Goal: Information Seeking & Learning: Learn about a topic

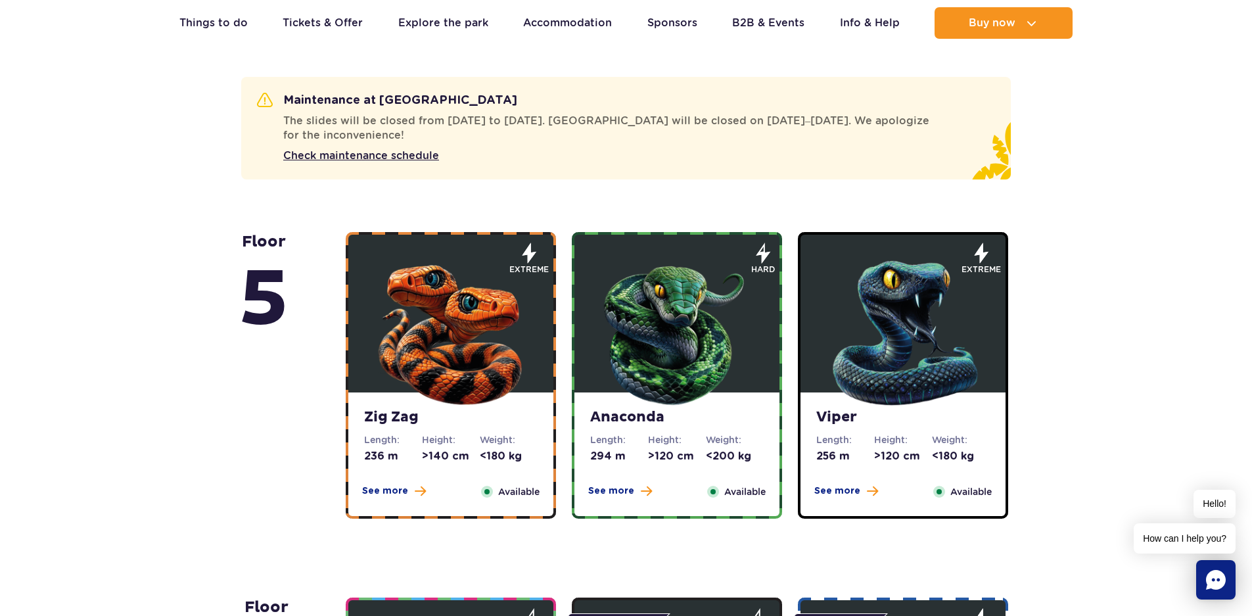
scroll to position [767, 0]
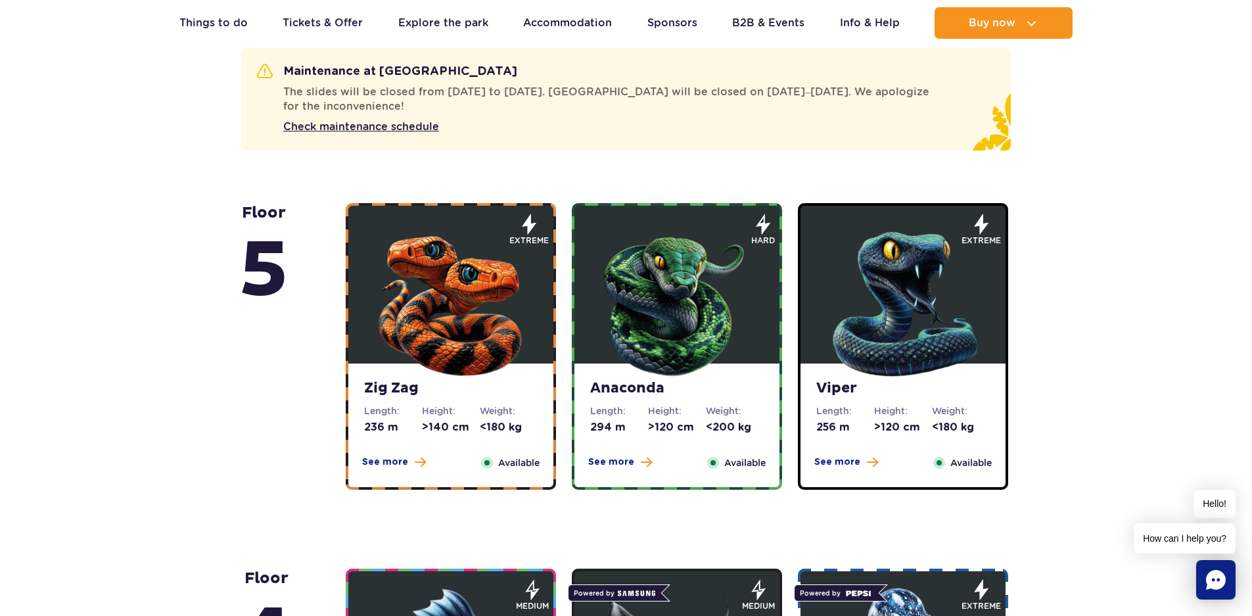
drag, startPoint x: 395, startPoint y: 461, endPoint x: 308, endPoint y: 471, distance: 87.3
click at [308, 469] on div "floor 5" at bounding box center [292, 346] width 107 height 287
click at [389, 465] on span "See more" at bounding box center [385, 462] width 46 height 13
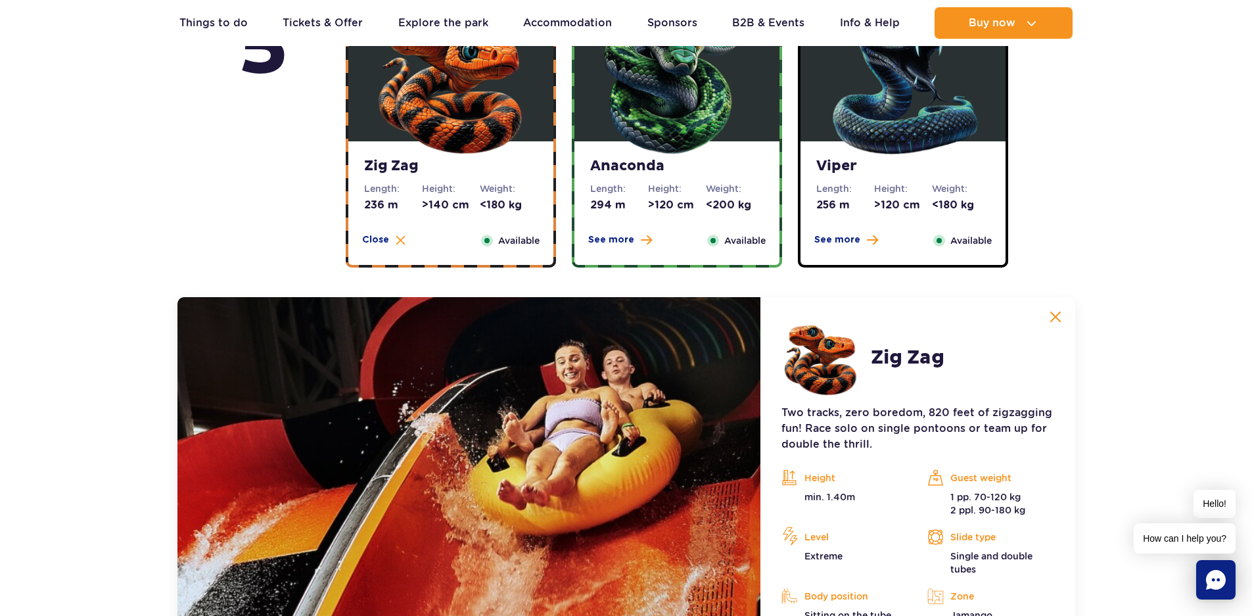
scroll to position [1208, 0]
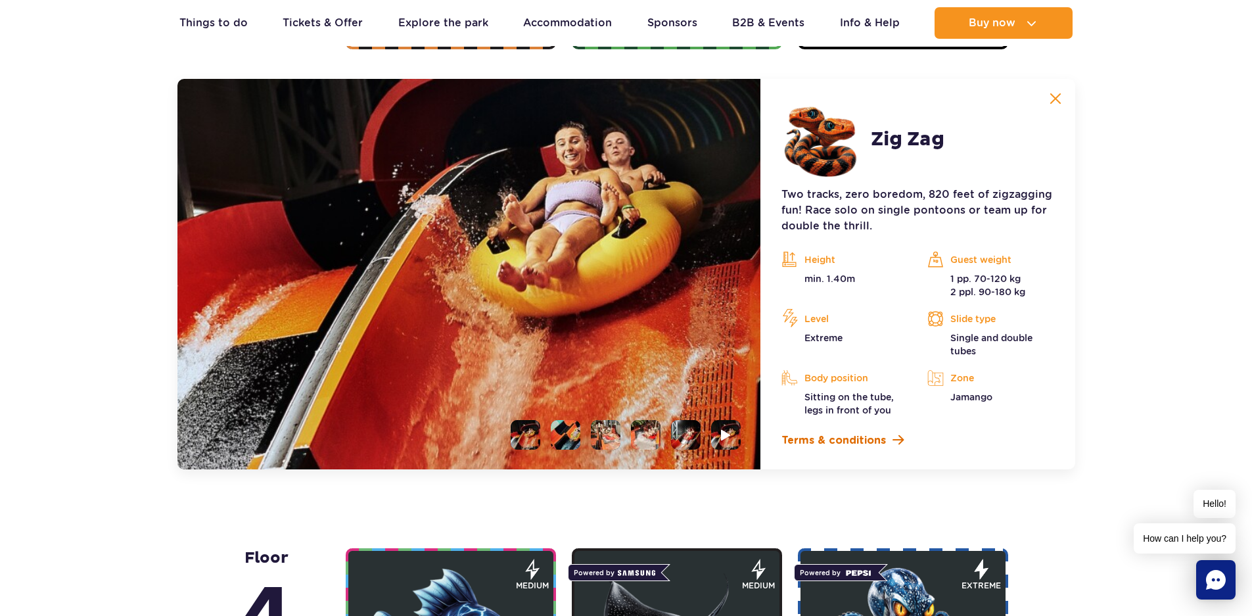
click at [835, 438] on span "Terms & conditions" at bounding box center [834, 441] width 105 height 16
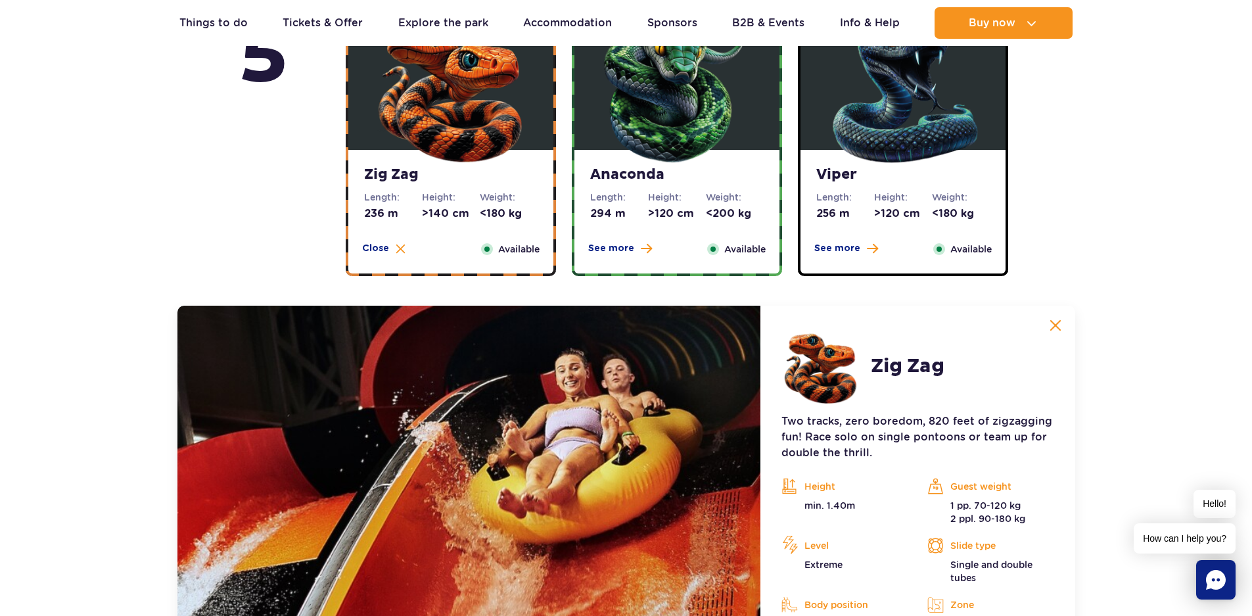
scroll to position [748, 0]
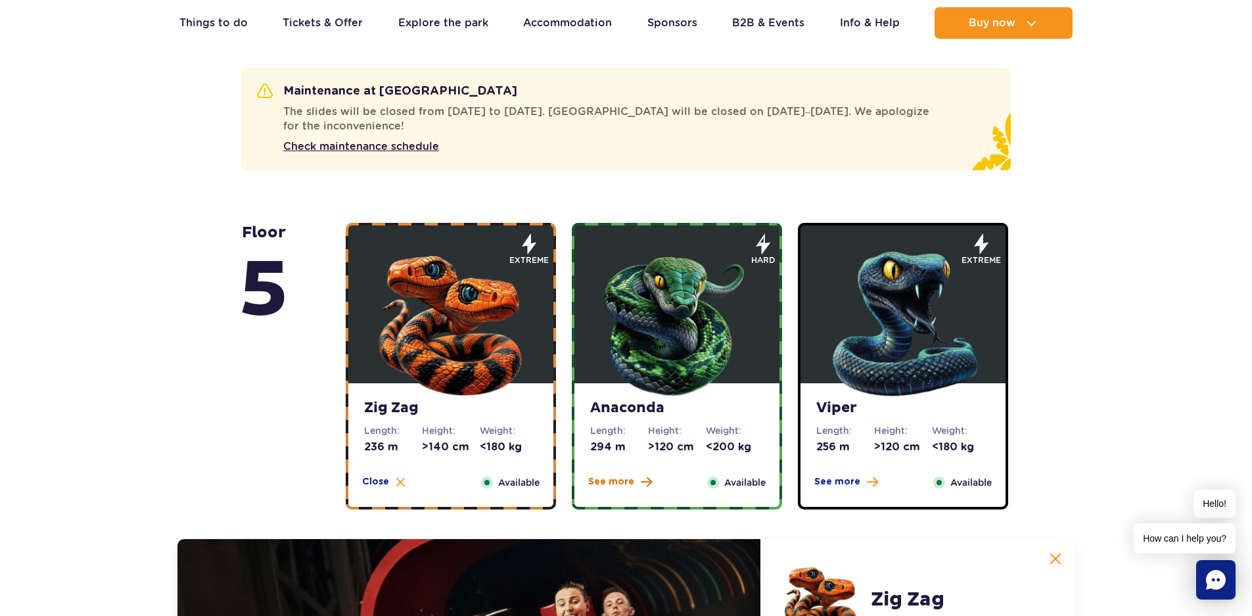
click at [617, 484] on span "See more" at bounding box center [611, 481] width 46 height 13
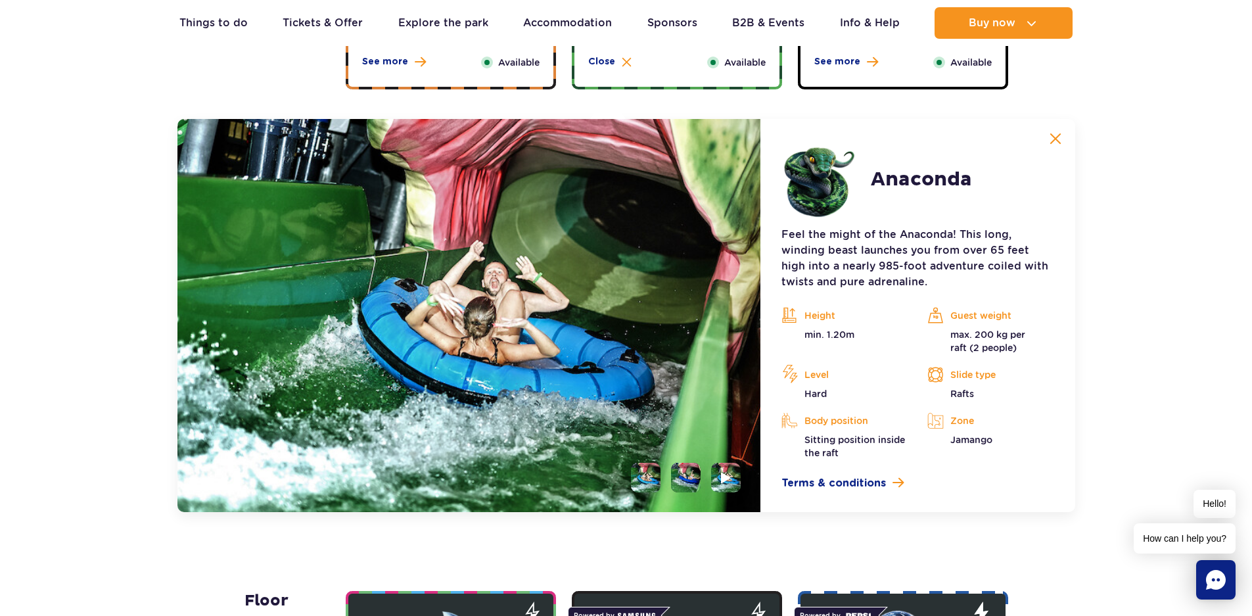
scroll to position [1208, 0]
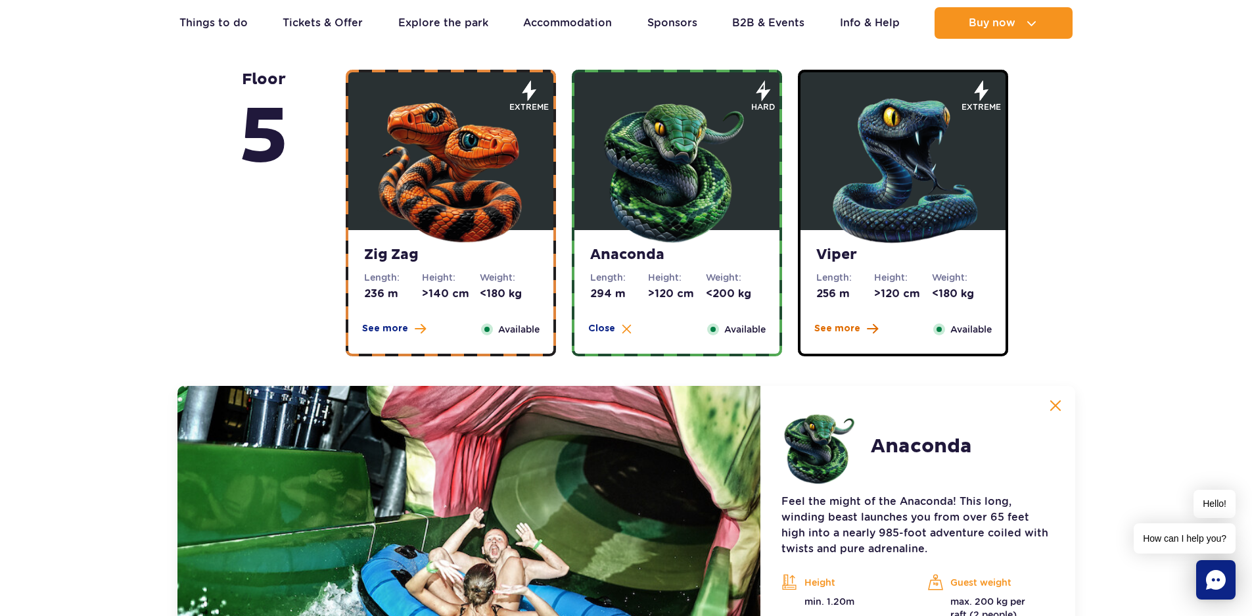
click at [838, 331] on span "See more" at bounding box center [838, 328] width 46 height 13
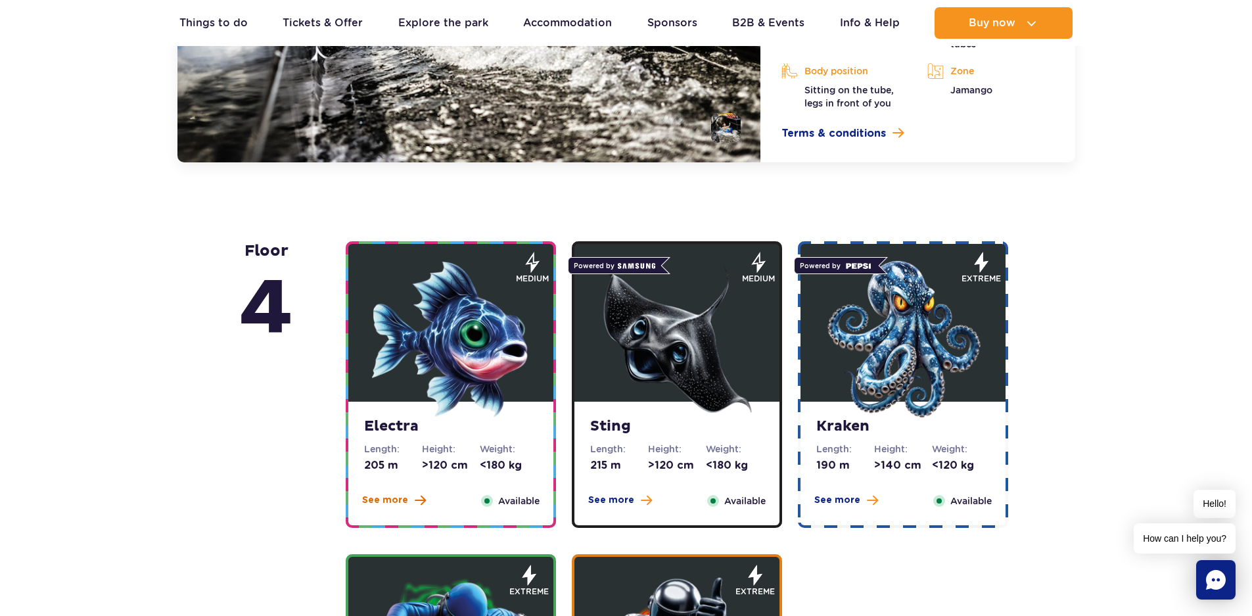
click at [387, 502] on span "See more" at bounding box center [385, 500] width 46 height 13
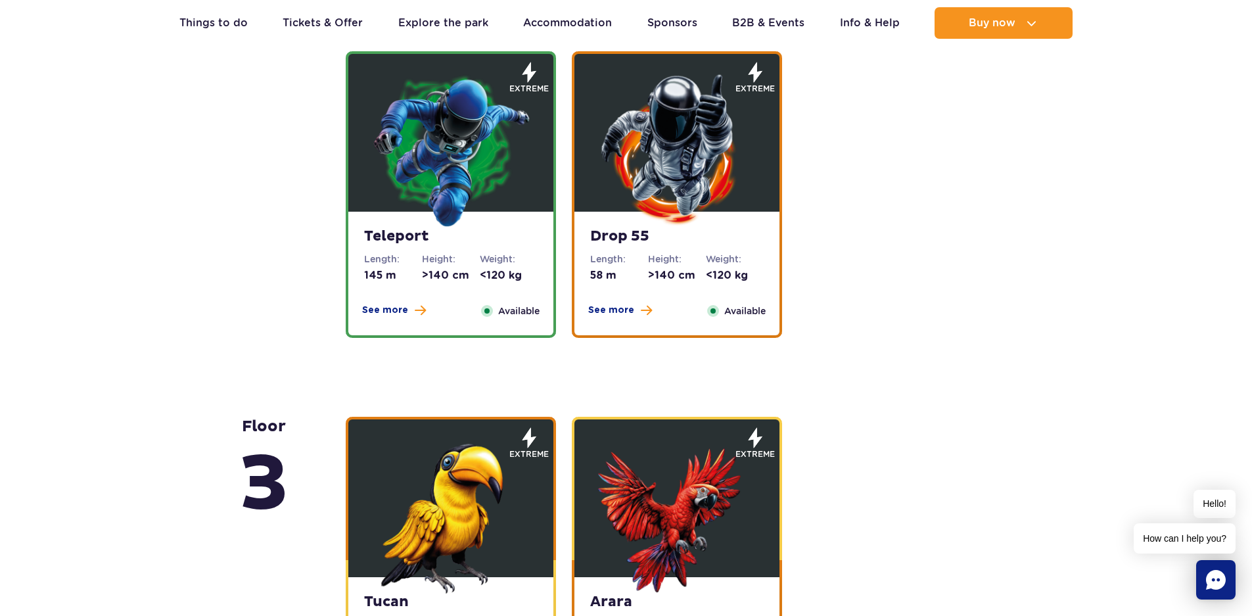
scroll to position [1420, 0]
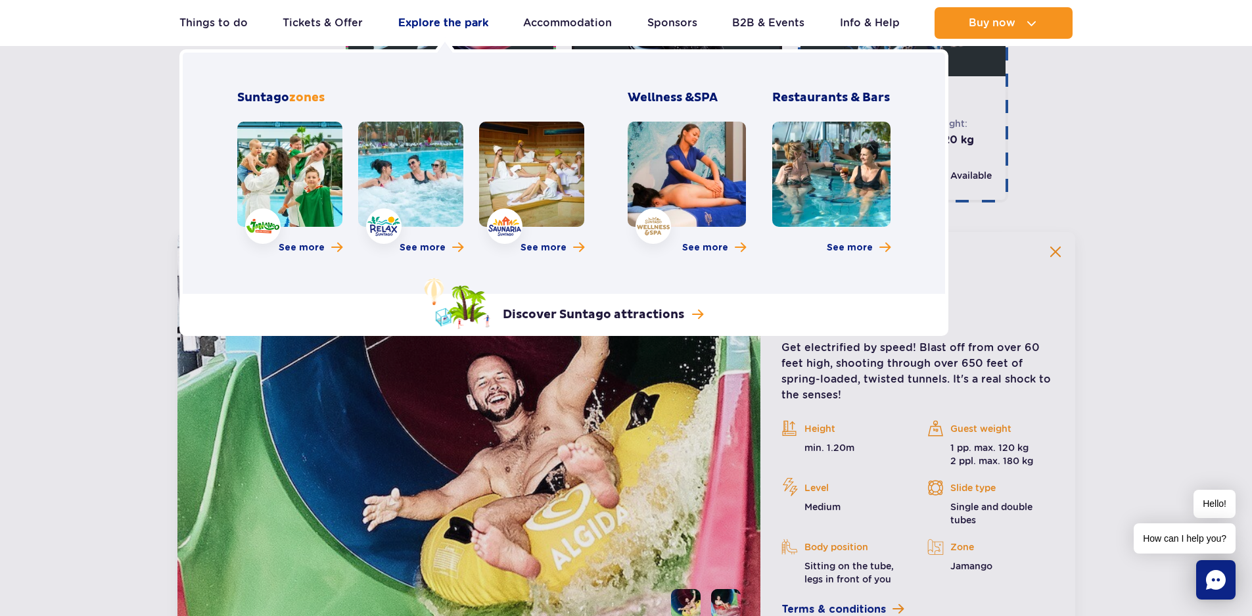
click at [429, 20] on link "Explore the park" at bounding box center [443, 23] width 90 height 32
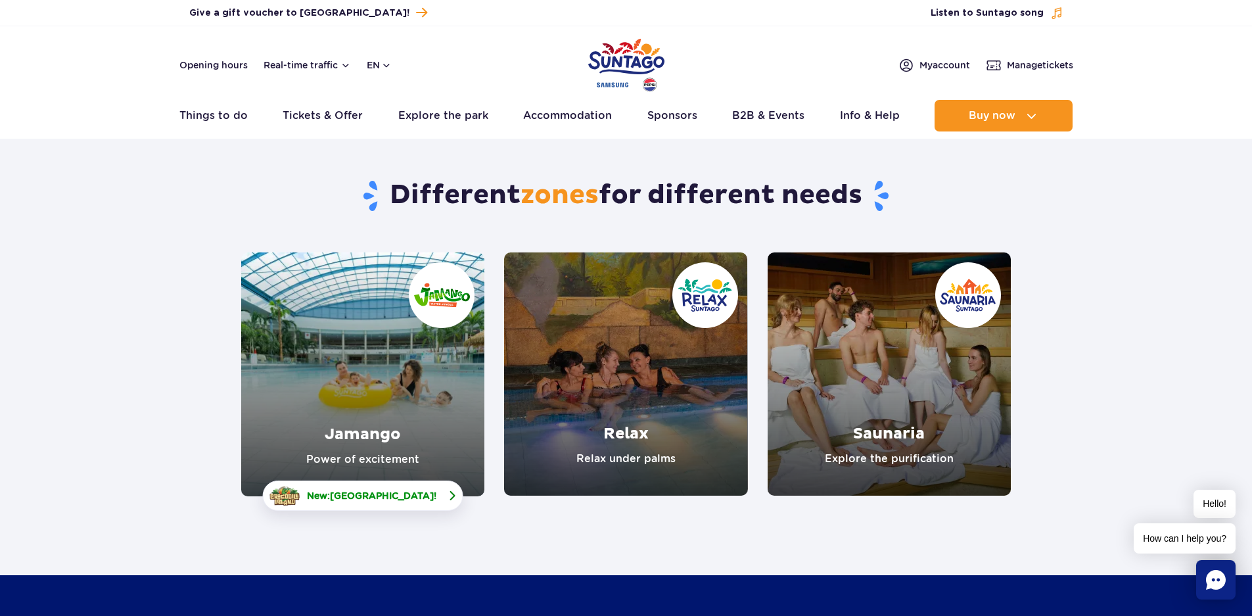
click at [387, 492] on span "Crocodile Island" at bounding box center [382, 495] width 104 height 11
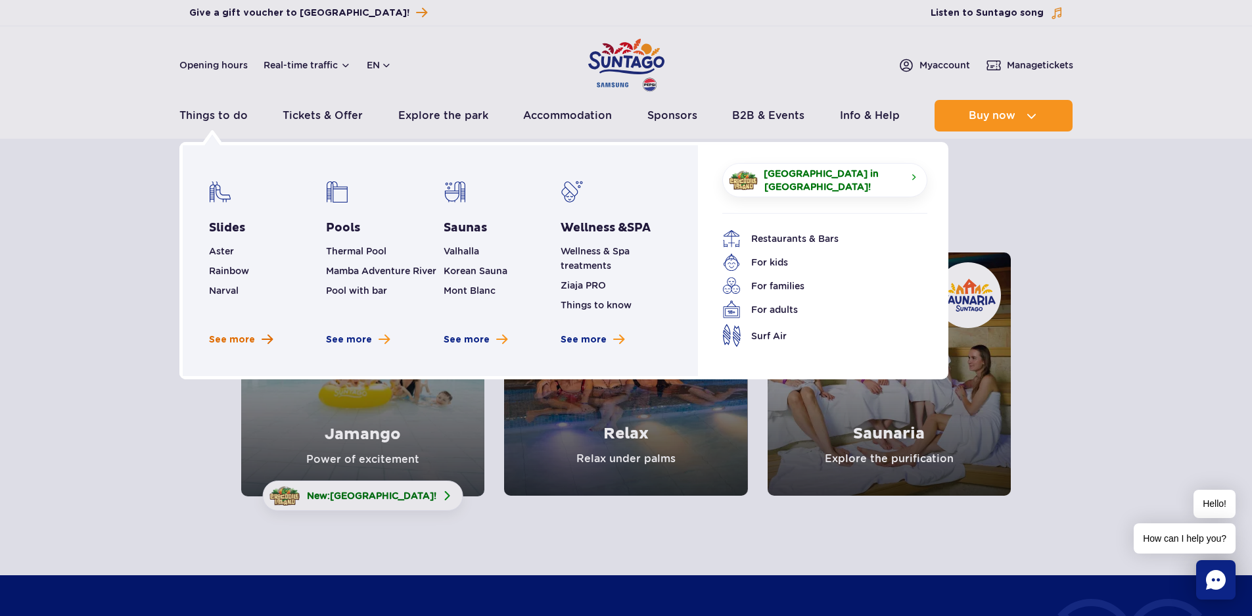
click at [235, 339] on span "See more" at bounding box center [232, 339] width 46 height 13
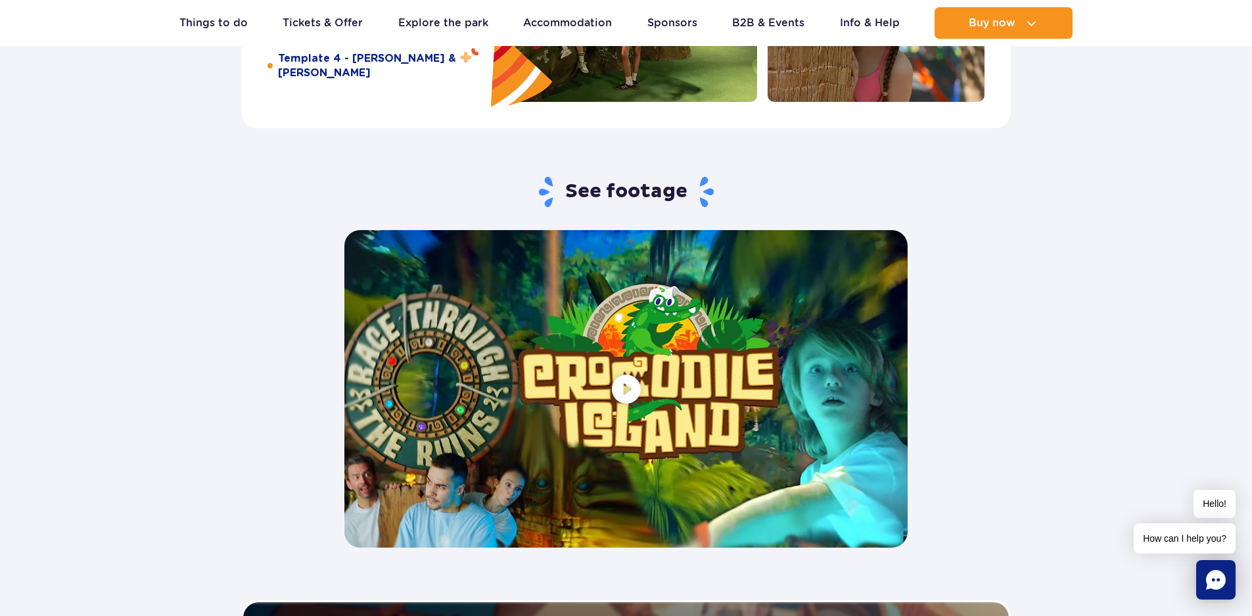
scroll to position [2761, 0]
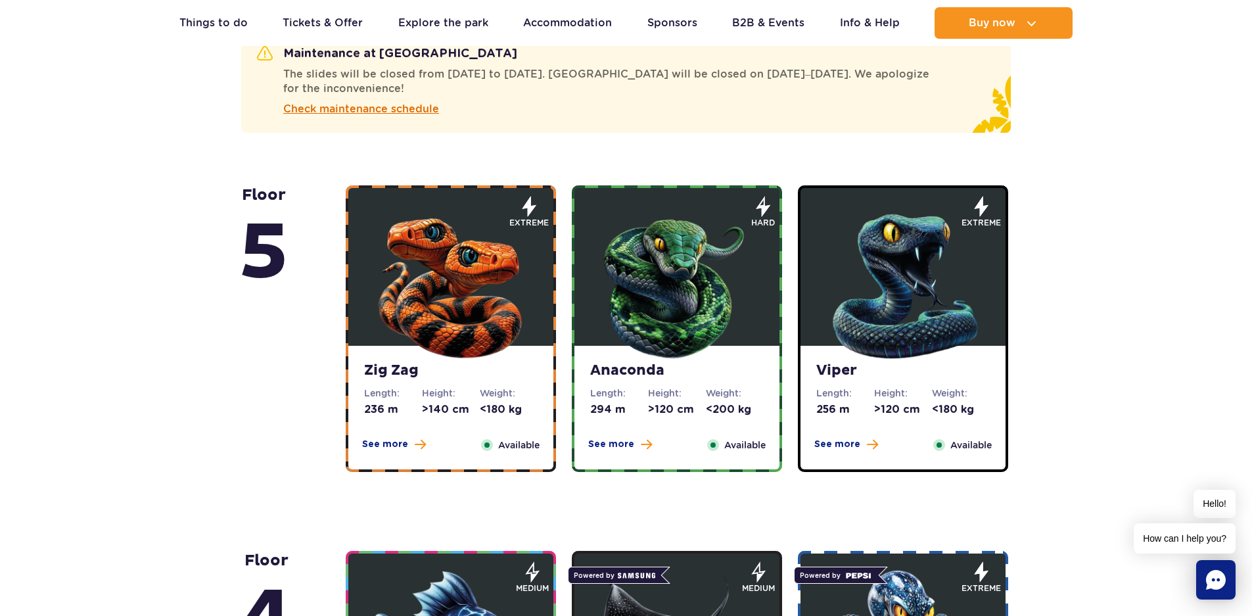
scroll to position [1074, 0]
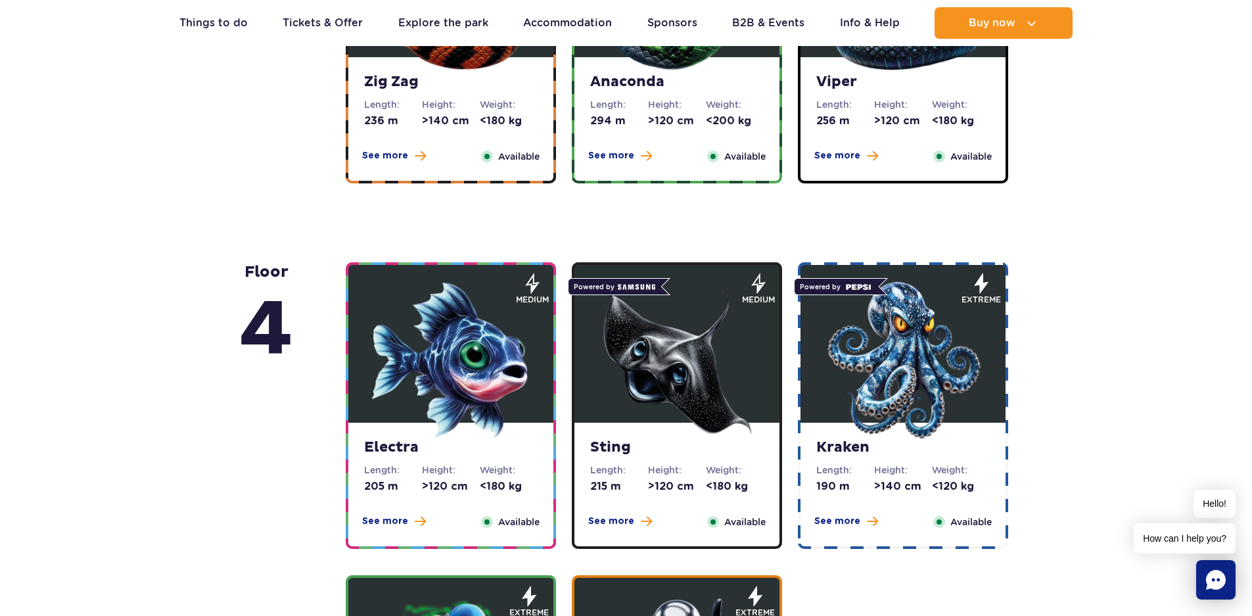
click at [725, 518] on span "Available" at bounding box center [745, 522] width 41 height 14
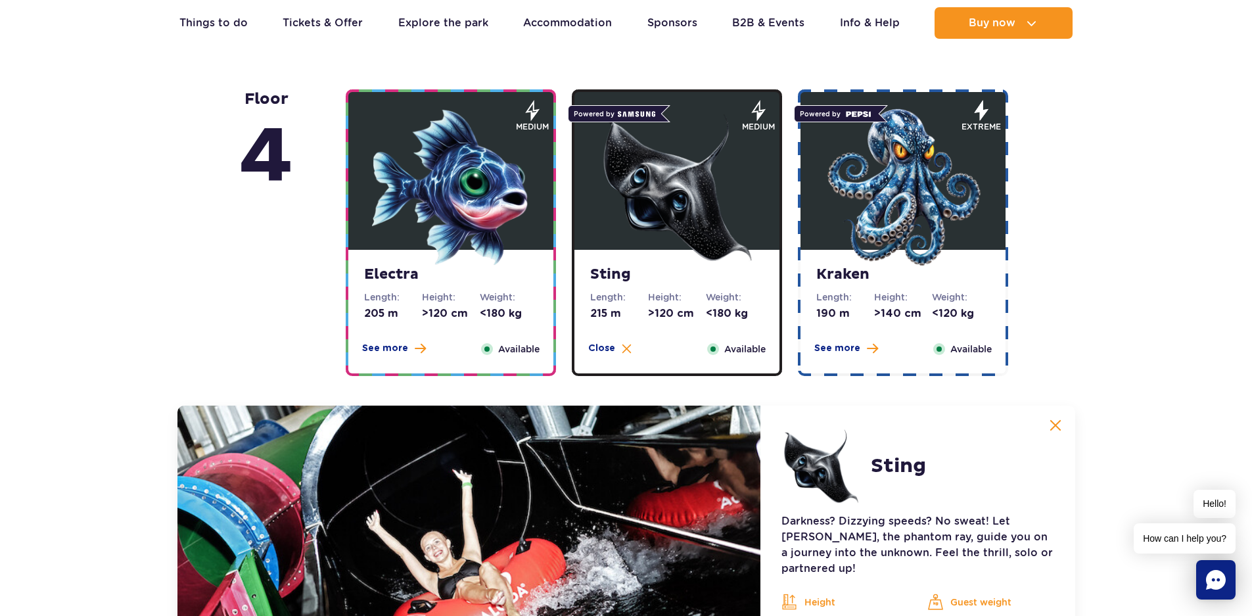
scroll to position [960, 0]
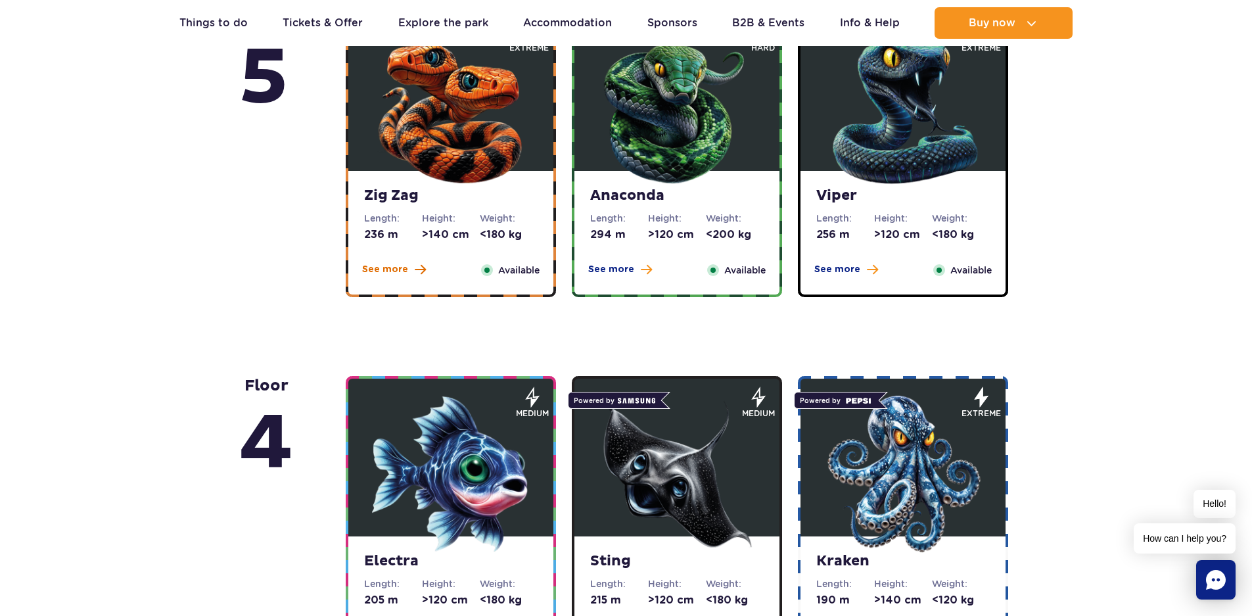
click at [391, 272] on span "See more" at bounding box center [385, 269] width 46 height 13
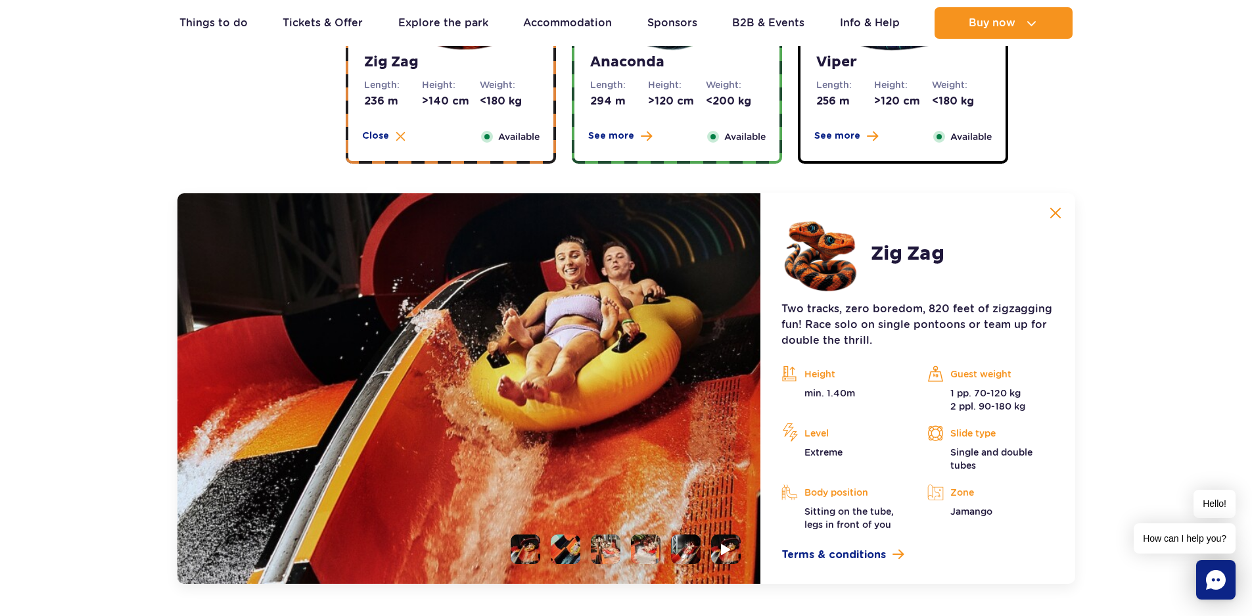
scroll to position [1055, 0]
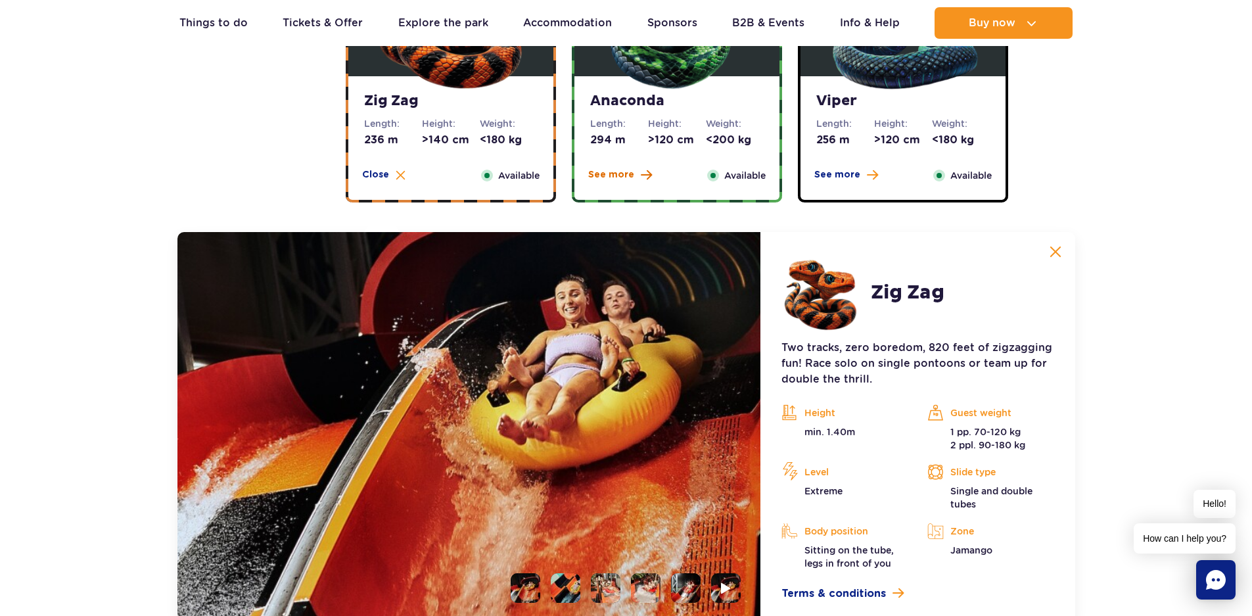
click at [610, 178] on span "See more" at bounding box center [611, 174] width 46 height 13
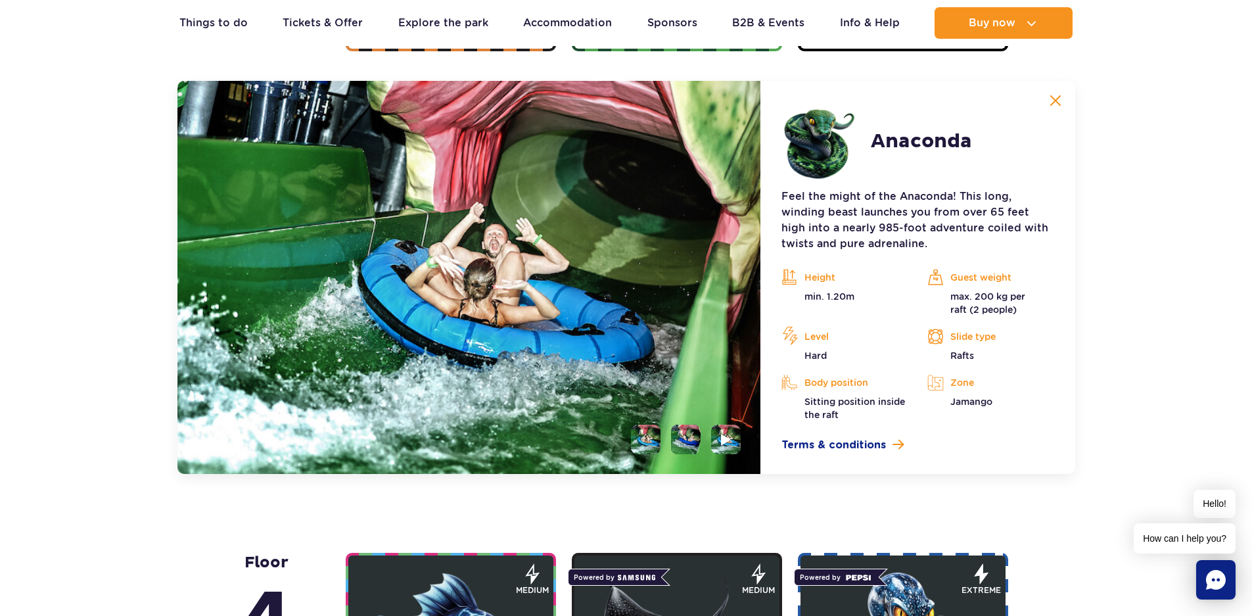
scroll to position [1208, 0]
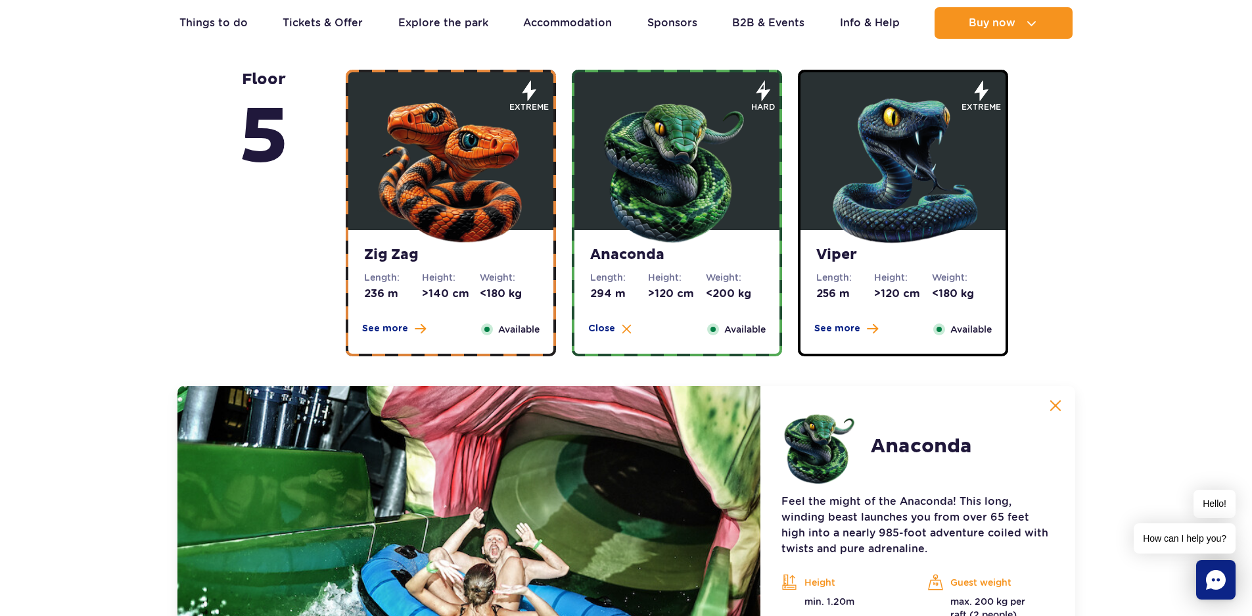
click at [848, 316] on div "Viper Length: 256 m Height: >120 cm Weight: <180 kg See more Close Available" at bounding box center [903, 292] width 205 height 124
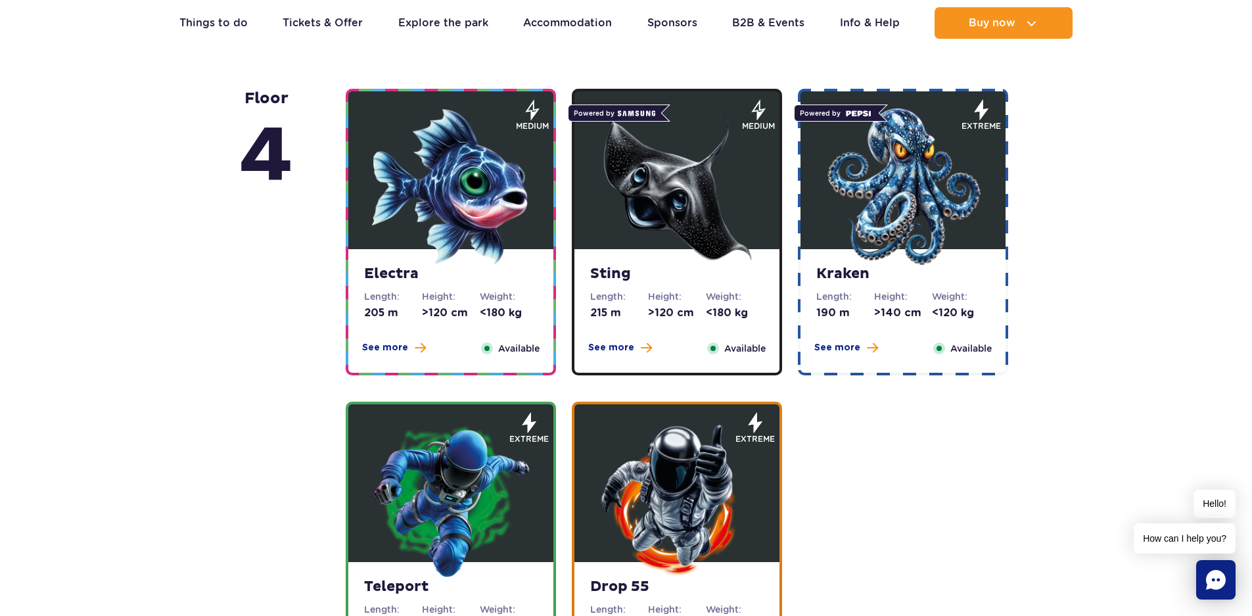
scroll to position [1668, 0]
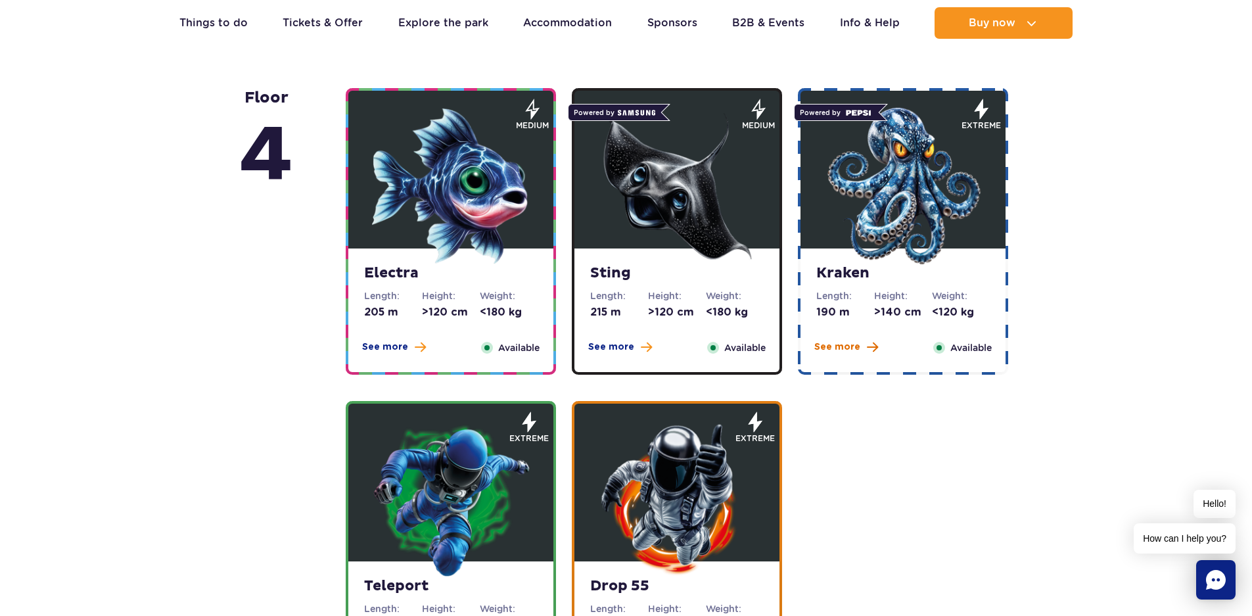
click at [834, 341] on span "See more" at bounding box center [838, 347] width 46 height 13
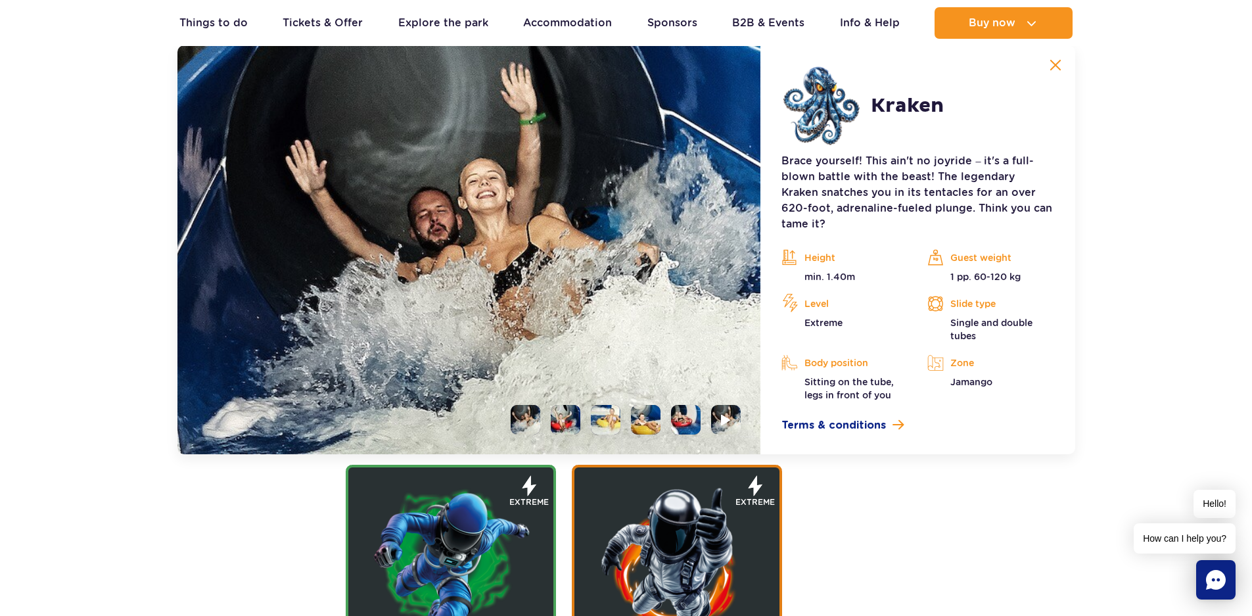
scroll to position [1573, 0]
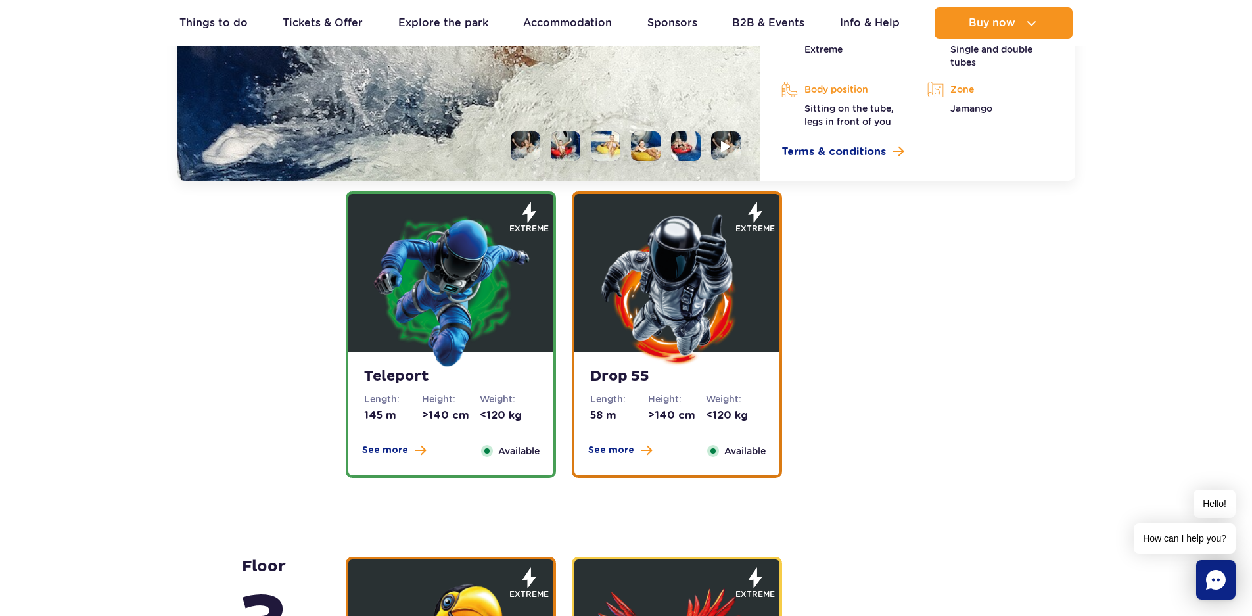
click at [627, 439] on div "Drop 55 Length: 58 m Height: >140 cm Weight: <120 kg See more Close Available" at bounding box center [677, 414] width 205 height 124
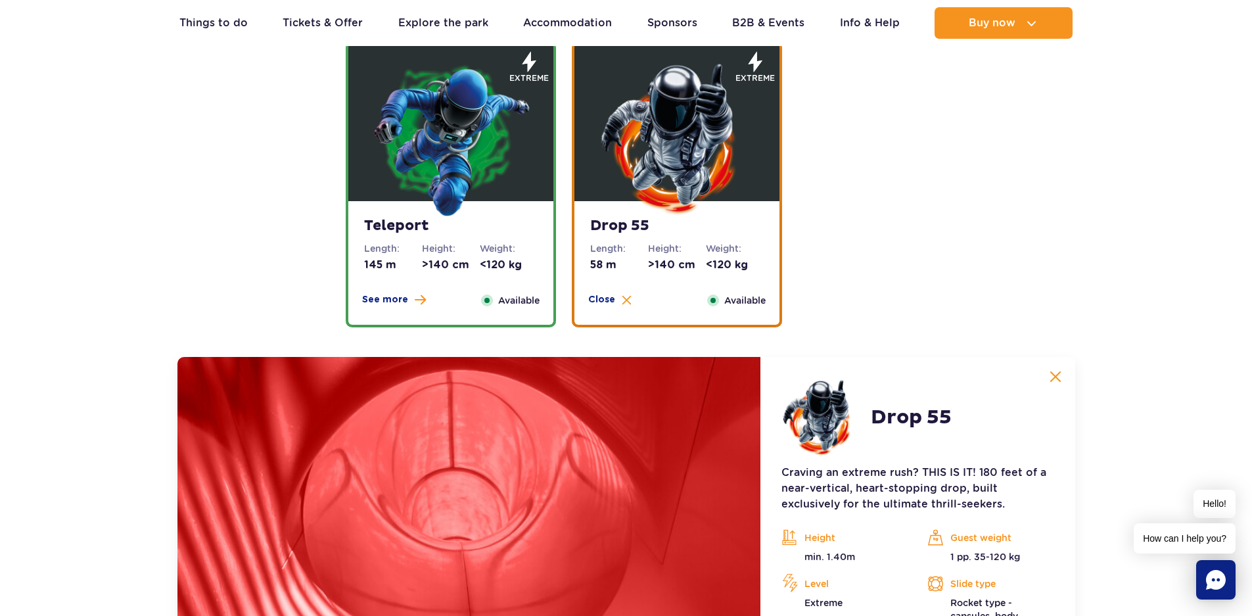
scroll to position [1579, 0]
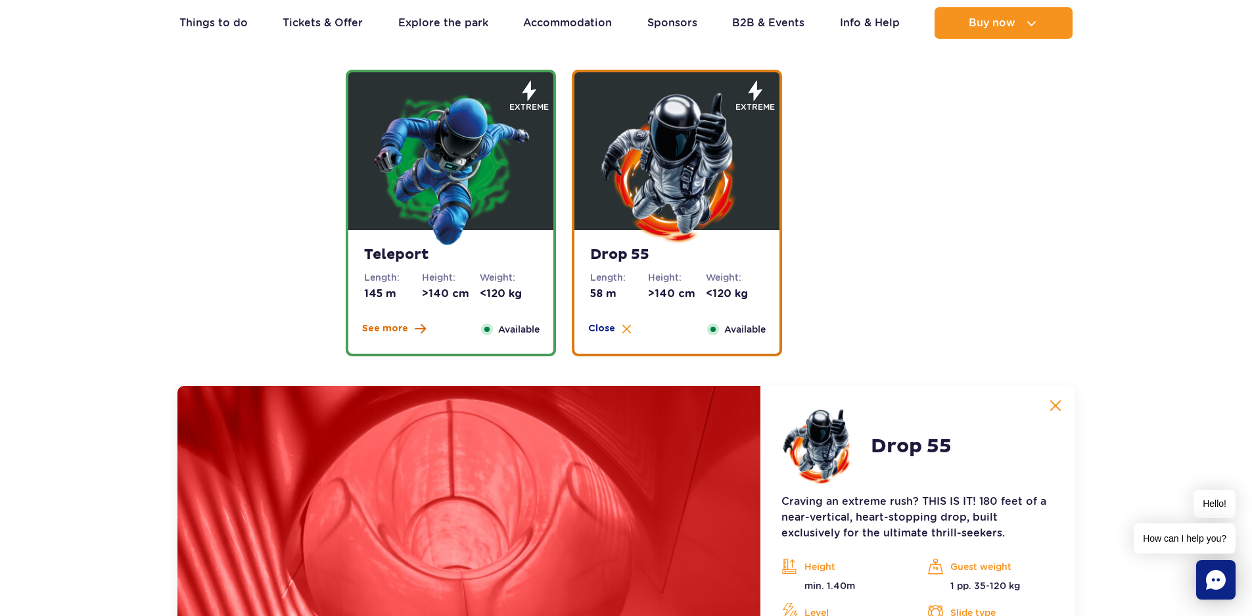
click at [400, 325] on span "See more" at bounding box center [385, 328] width 46 height 13
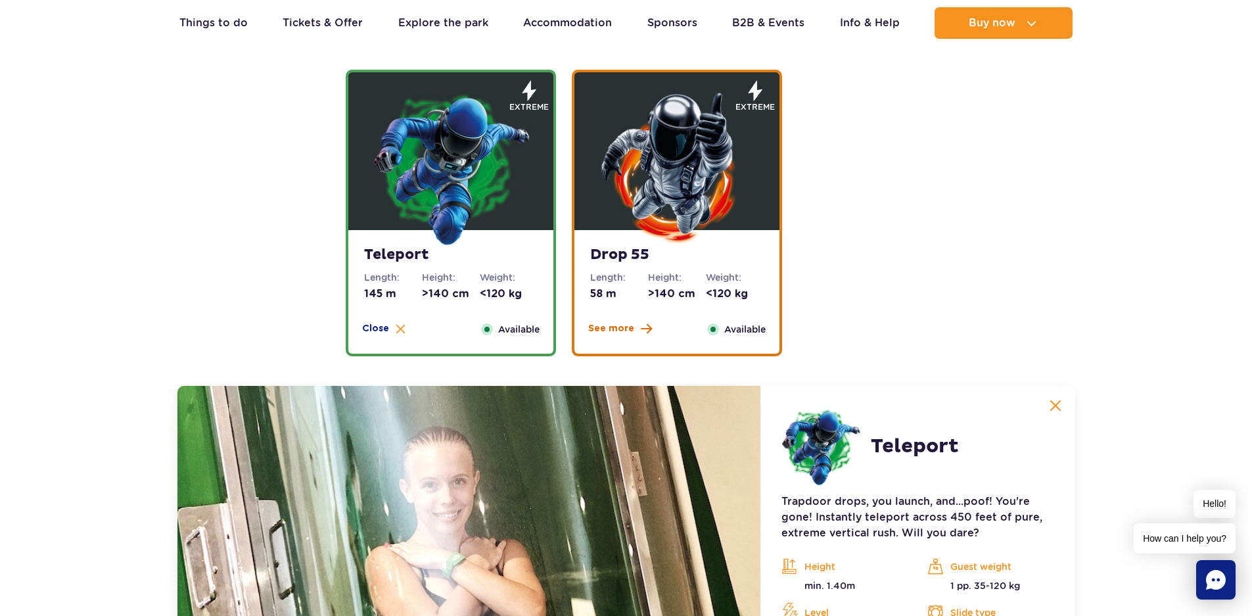
click at [616, 325] on span "See more" at bounding box center [611, 328] width 46 height 13
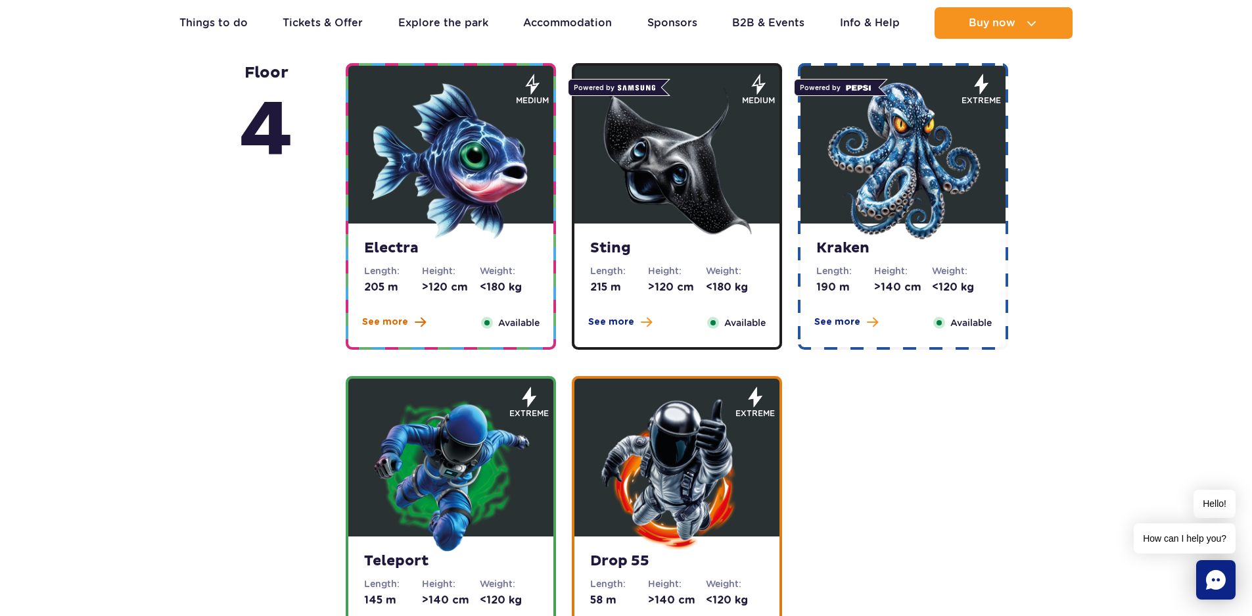
click at [400, 321] on span "See more" at bounding box center [385, 322] width 46 height 13
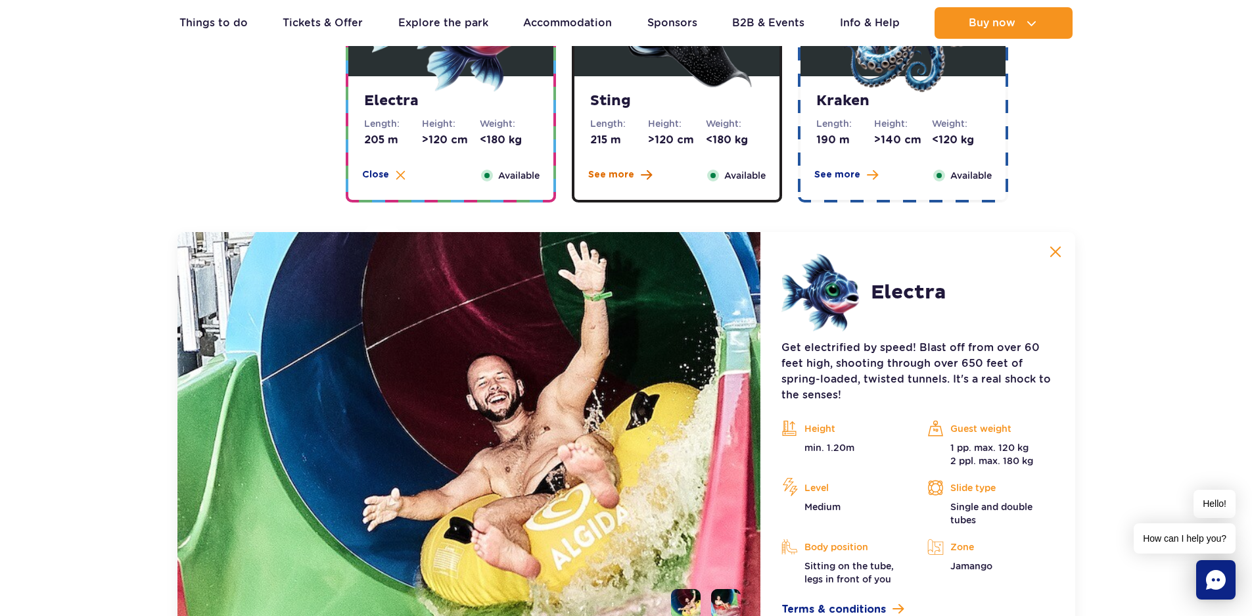
click at [614, 174] on span "See more" at bounding box center [611, 174] width 46 height 13
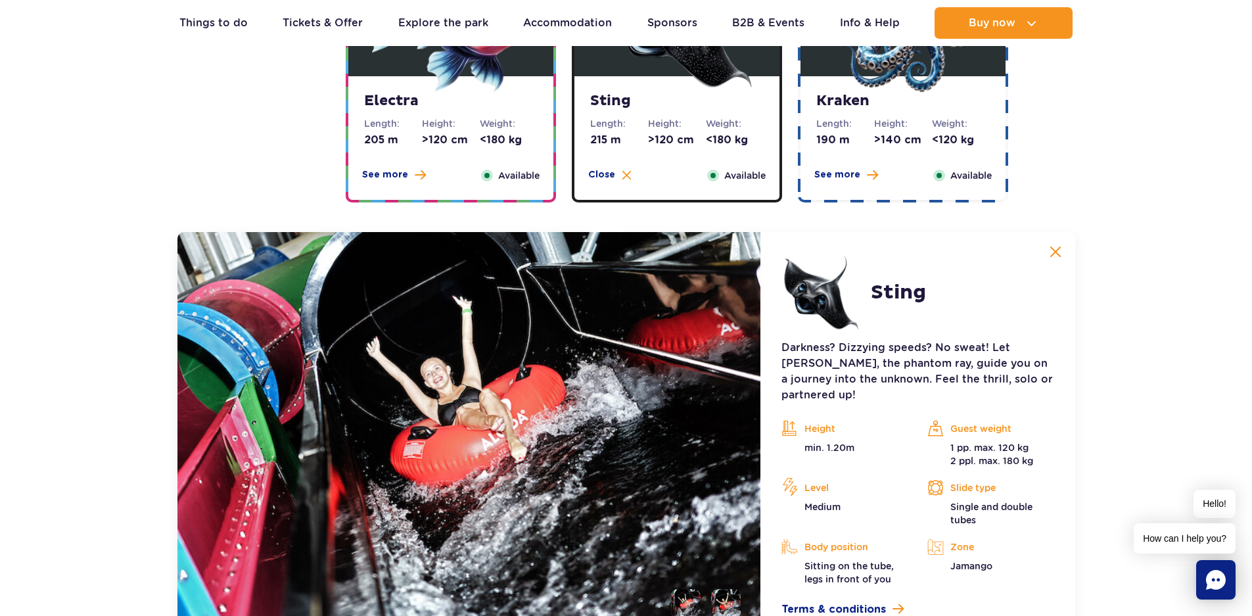
click at [829, 156] on div "Kraken Length: 190 m Height: >140 cm Weight: <120 kg See more Close Available" at bounding box center [903, 138] width 205 height 124
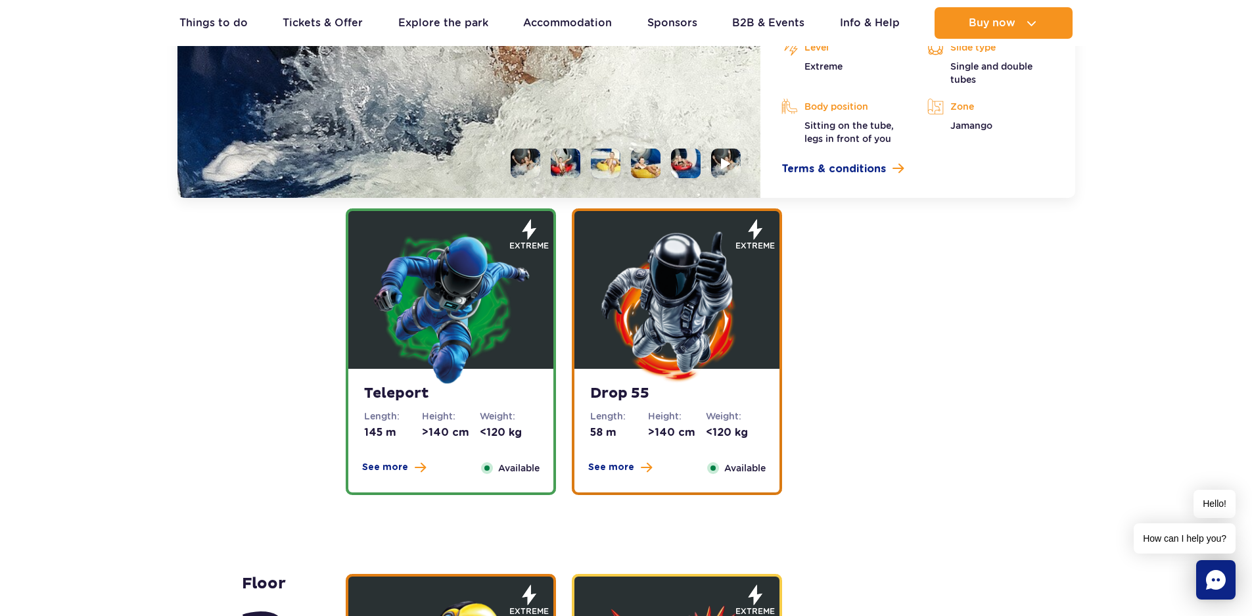
scroll to position [2187, 0]
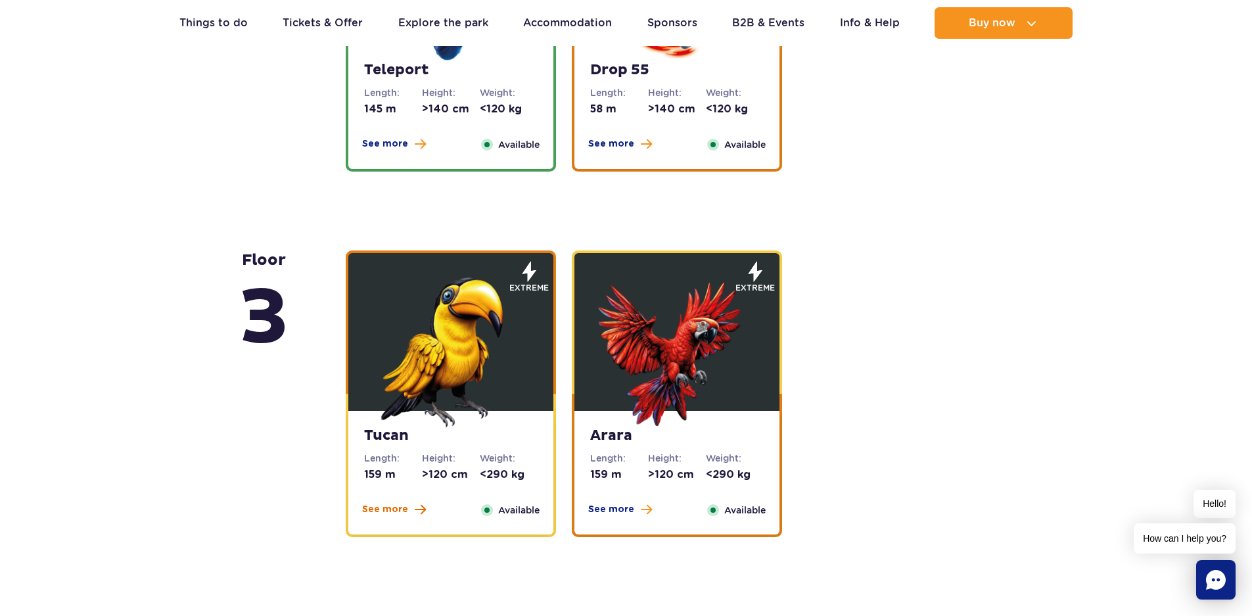
click at [409, 505] on button "See more" at bounding box center [394, 509] width 64 height 13
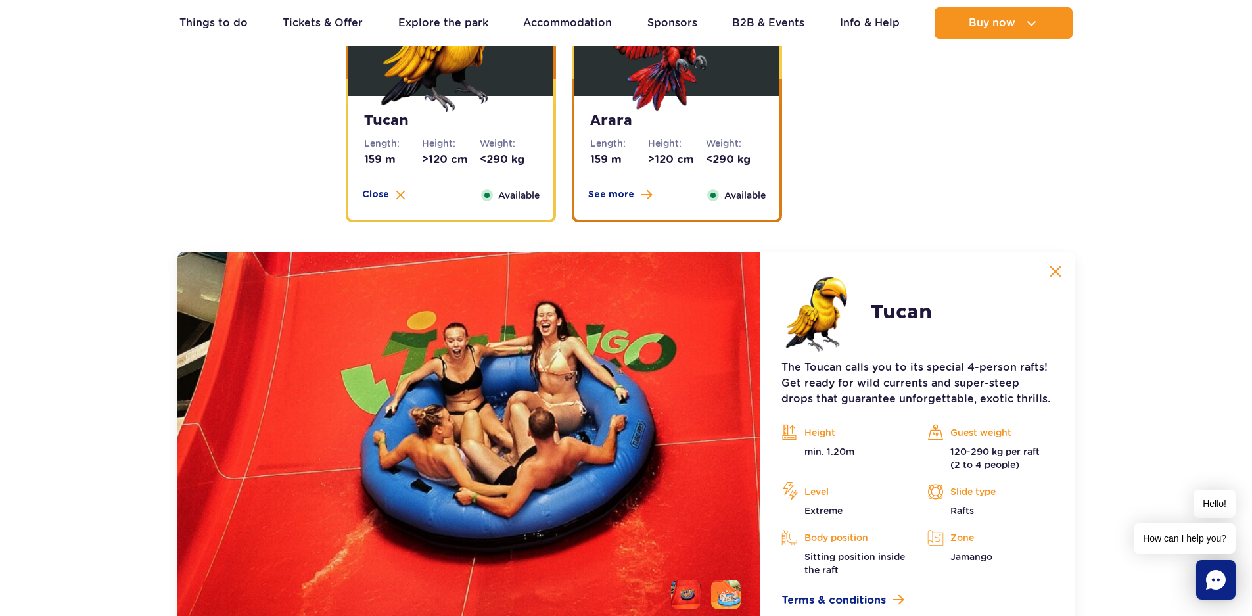
scroll to position [1792, 0]
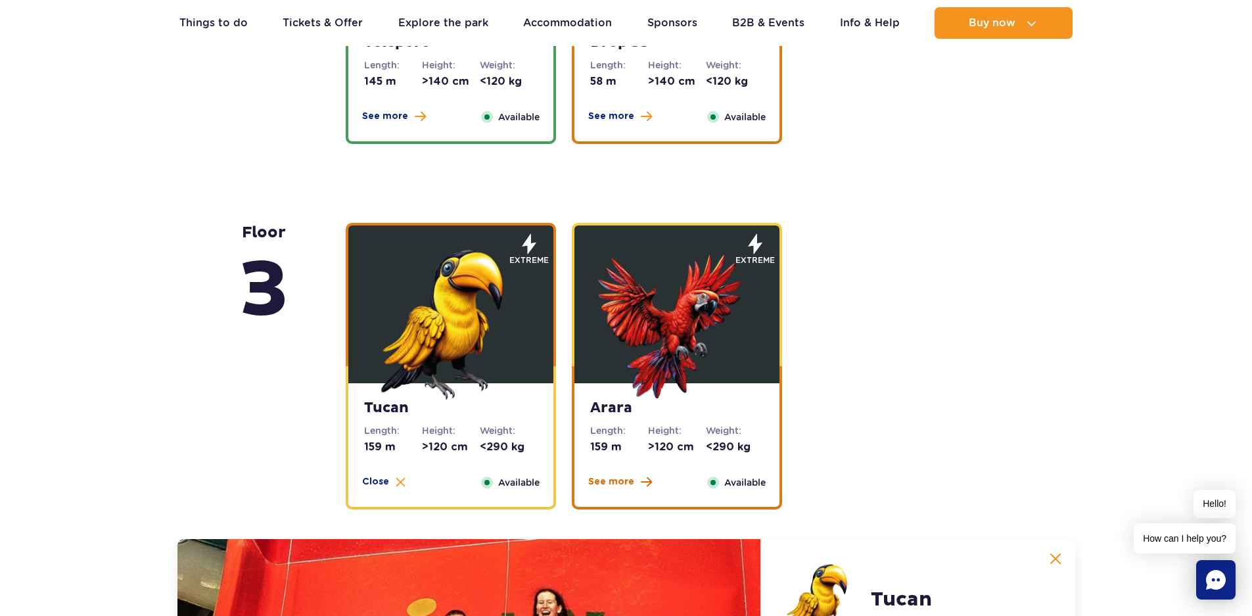
click at [614, 479] on span "See more" at bounding box center [611, 481] width 46 height 13
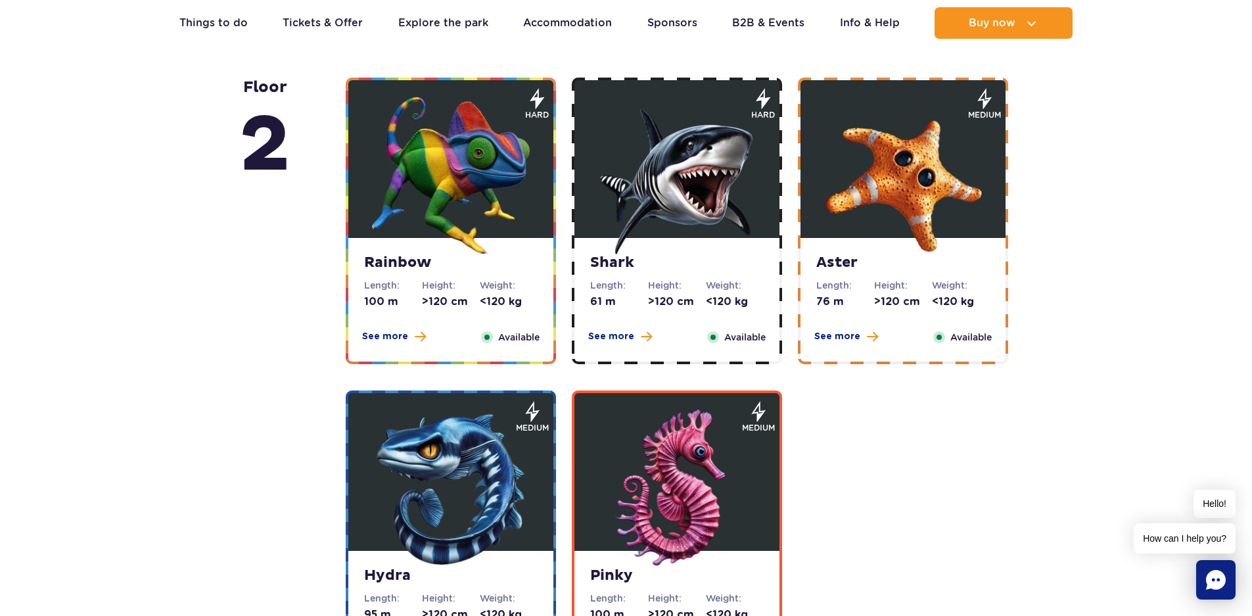
scroll to position [2712, 0]
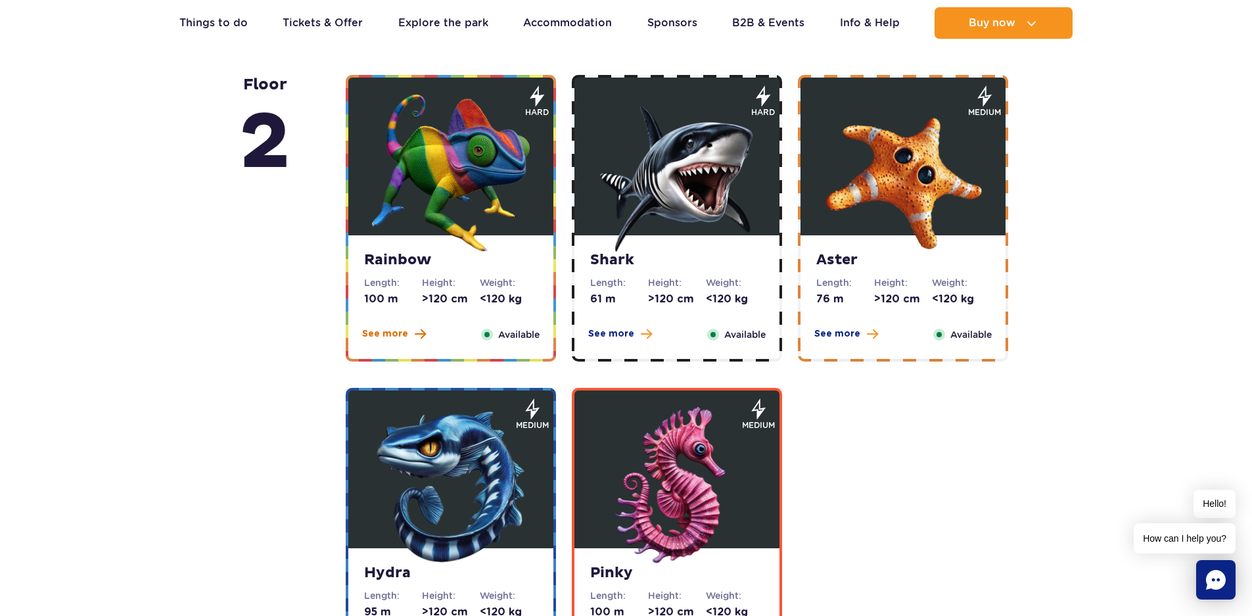
click at [387, 336] on span "See more" at bounding box center [385, 333] width 46 height 13
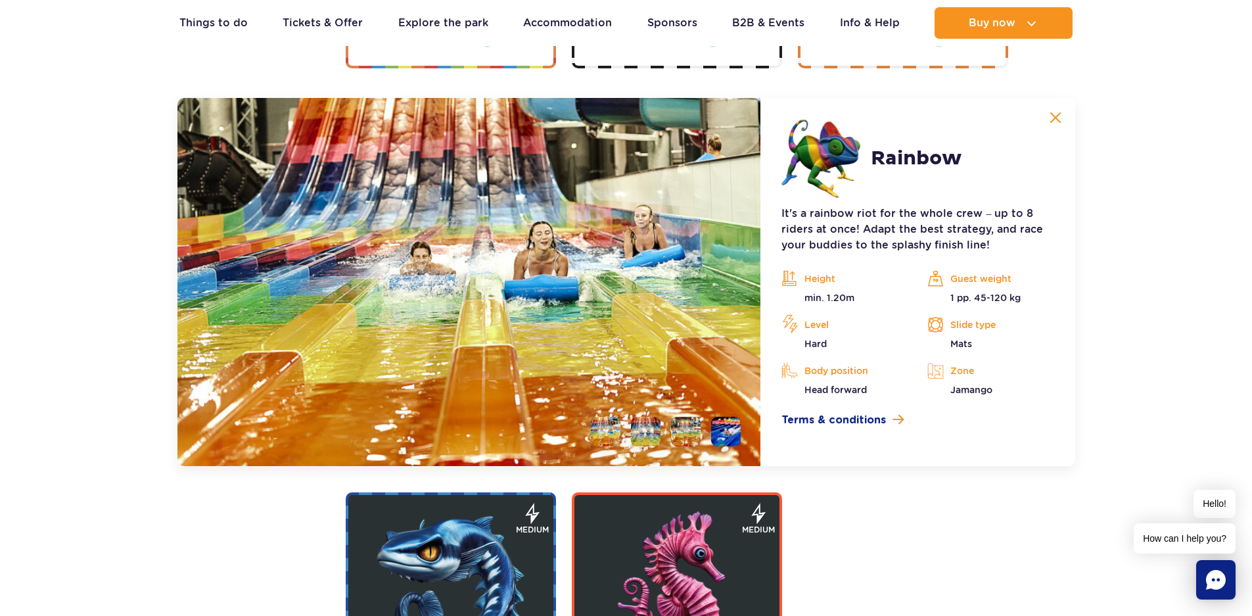
scroll to position [2617, 0]
